Goal: Task Accomplishment & Management: Manage account settings

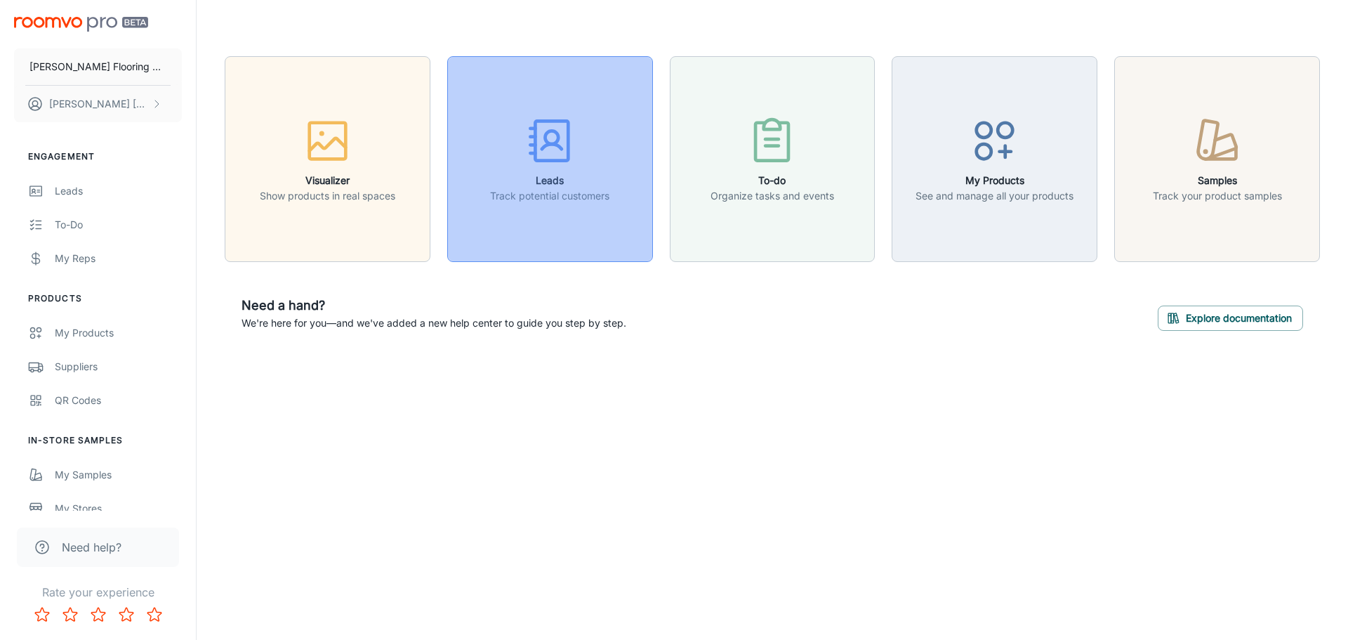
click at [549, 173] on h6 "Leads" at bounding box center [549, 180] width 119 height 15
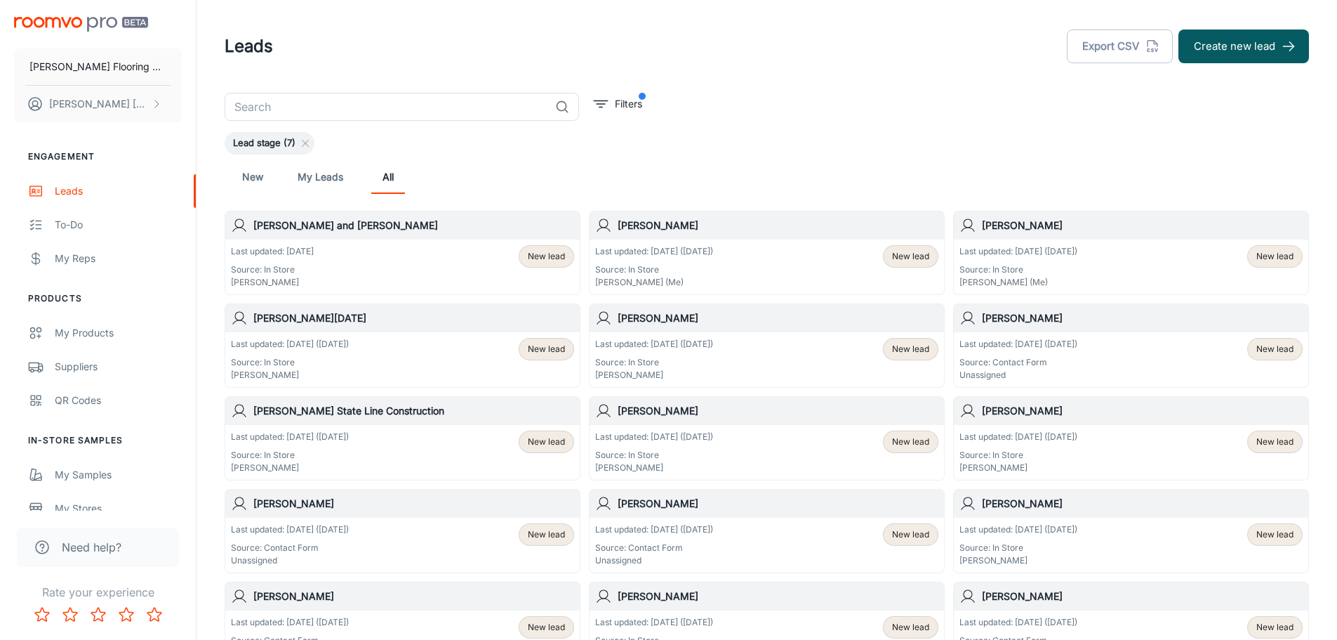
click at [395, 98] on input "text" at bounding box center [387, 107] width 325 height 28
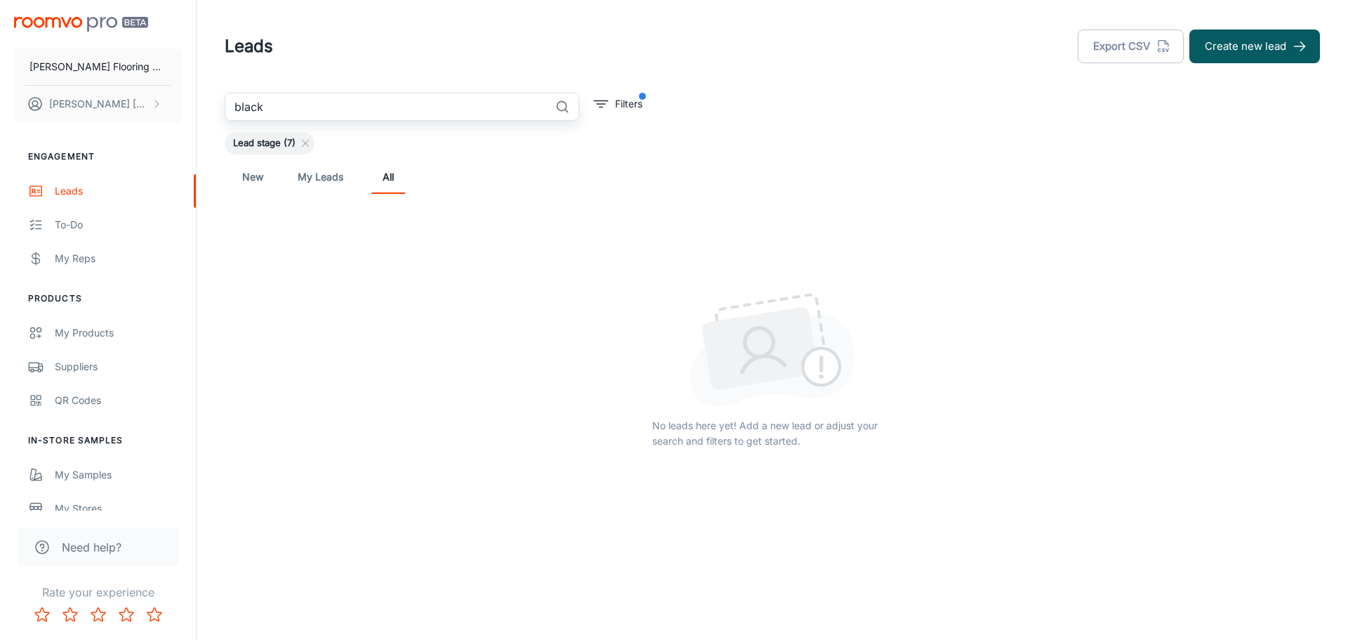
type input "black"
click at [329, 101] on input "black" at bounding box center [387, 107] width 325 height 28
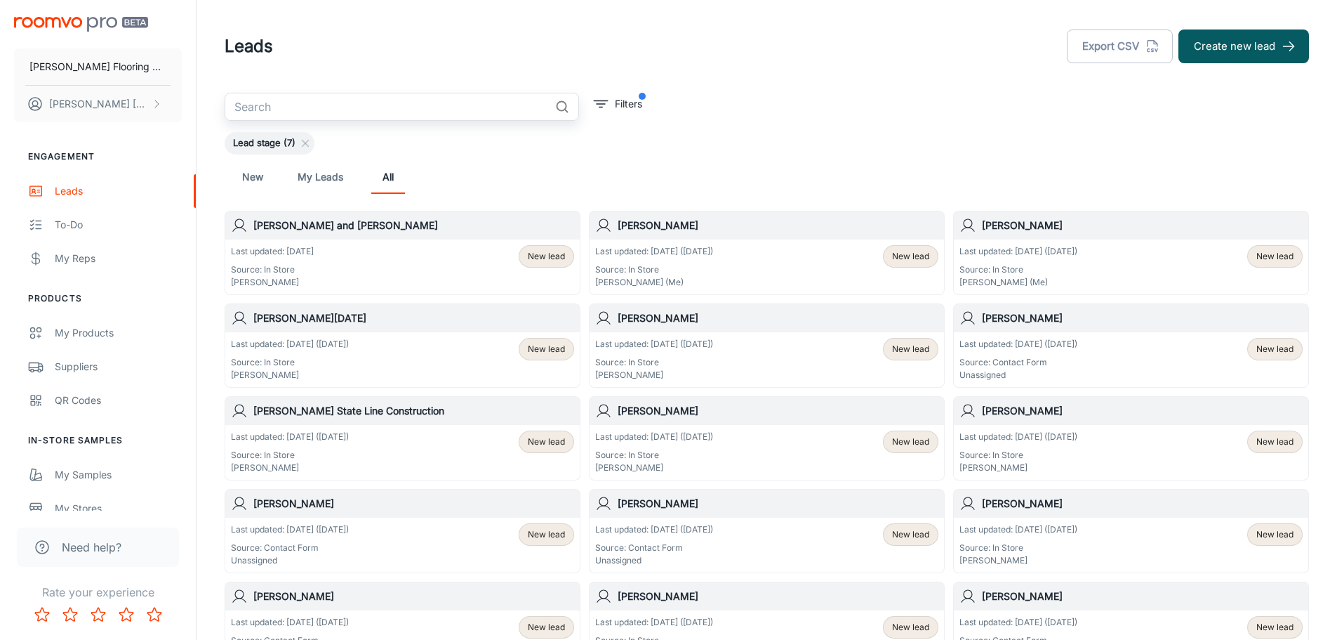
click at [1267, 258] on span "New lead" at bounding box center [1275, 256] width 37 height 13
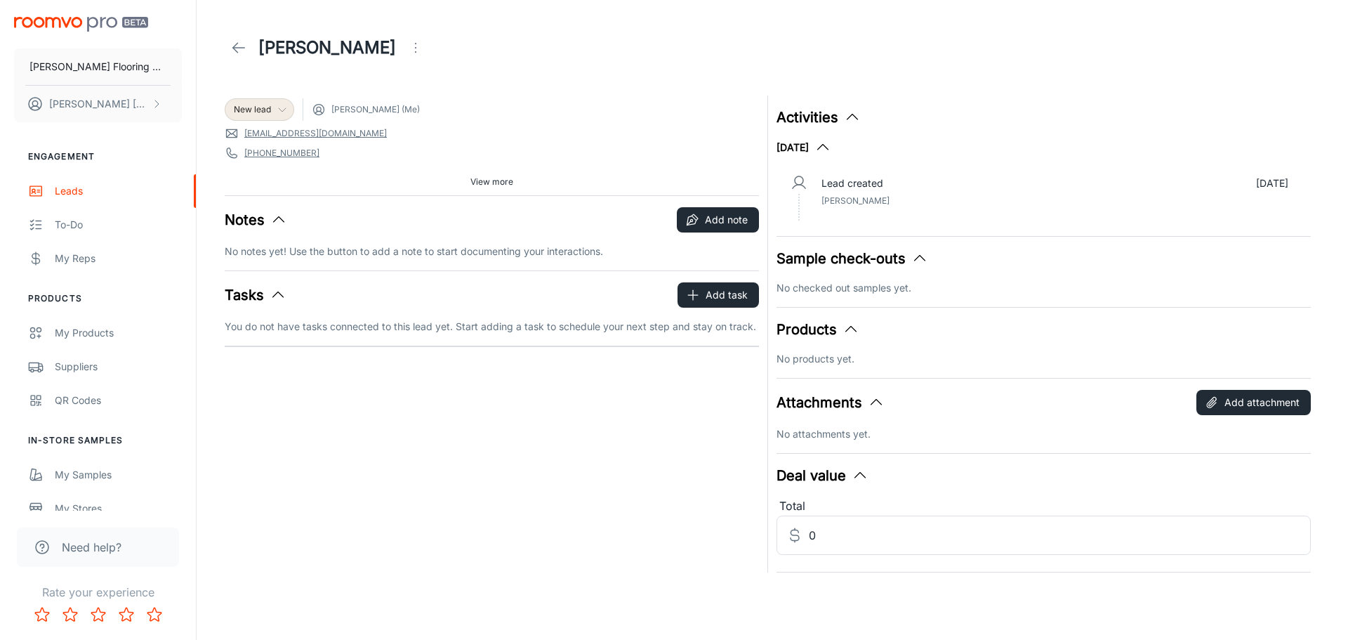
click at [284, 110] on icon at bounding box center [282, 109] width 11 height 11
click at [280, 216] on li "Measured" at bounding box center [275, 214] width 100 height 25
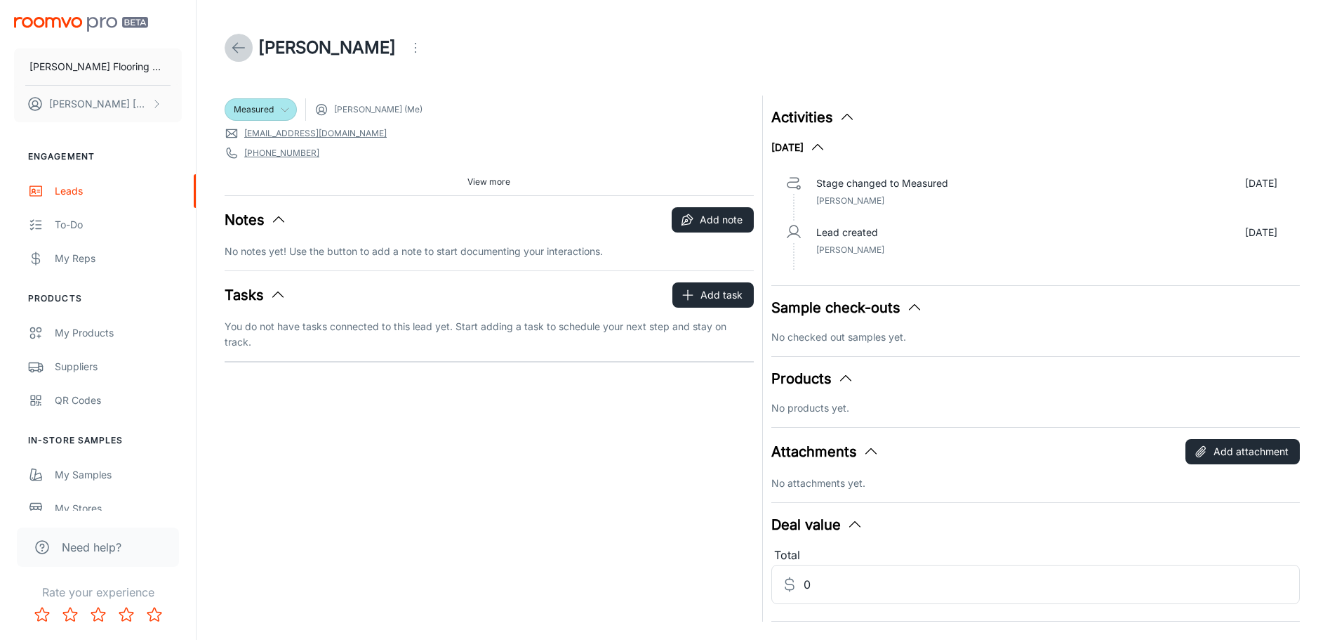
click at [242, 41] on icon at bounding box center [238, 47] width 17 height 17
